Goal: Check status: Check status

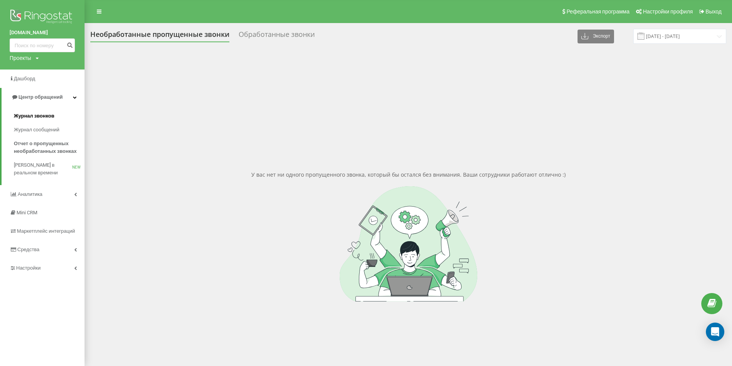
click at [44, 116] on span "Журнал звонков" at bounding box center [34, 116] width 40 height 8
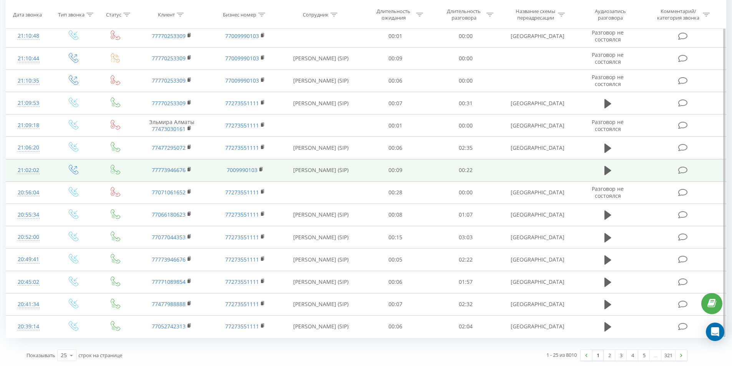
scroll to position [336, 0]
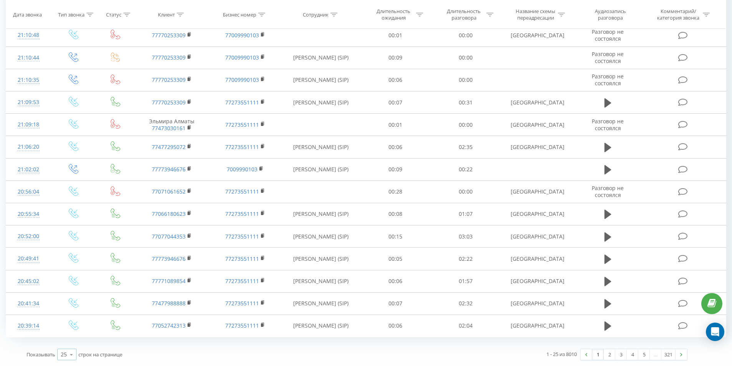
click at [75, 352] on icon at bounding box center [72, 354] width 12 height 15
click at [65, 331] on span "50" at bounding box center [64, 332] width 6 height 7
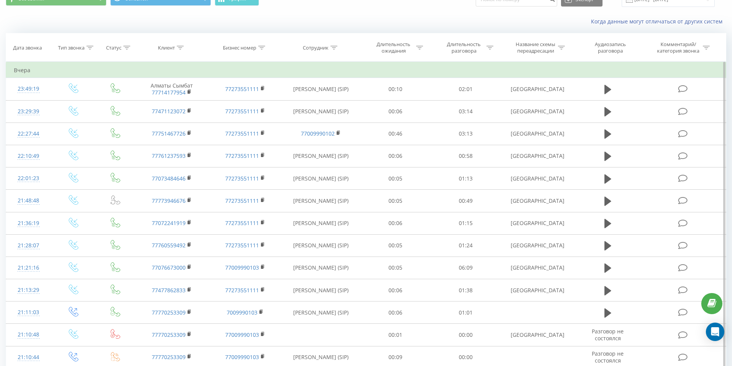
scroll to position [29, 0]
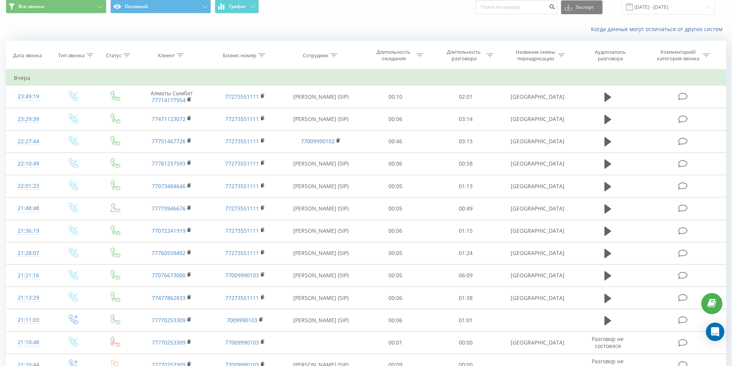
click at [633, 6] on span at bounding box center [629, 6] width 7 height 7
click at [648, 5] on input "[DATE] - [DATE]" at bounding box center [667, 7] width 93 height 15
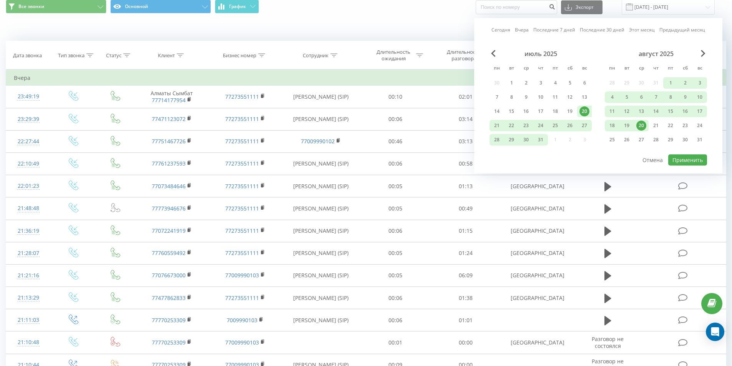
click at [640, 123] on div "20" at bounding box center [641, 126] width 10 height 10
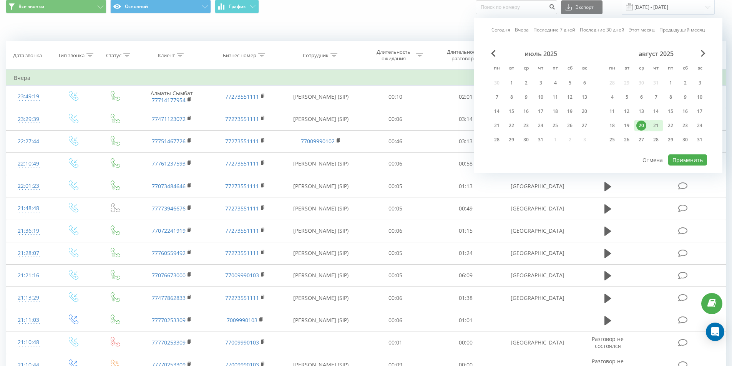
click at [654, 126] on div "21" at bounding box center [656, 126] width 10 height 10
click at [690, 164] on button "Применить" at bounding box center [687, 159] width 39 height 11
type input "[DATE] - [DATE]"
